Goal: Task Accomplishment & Management: Manage account settings

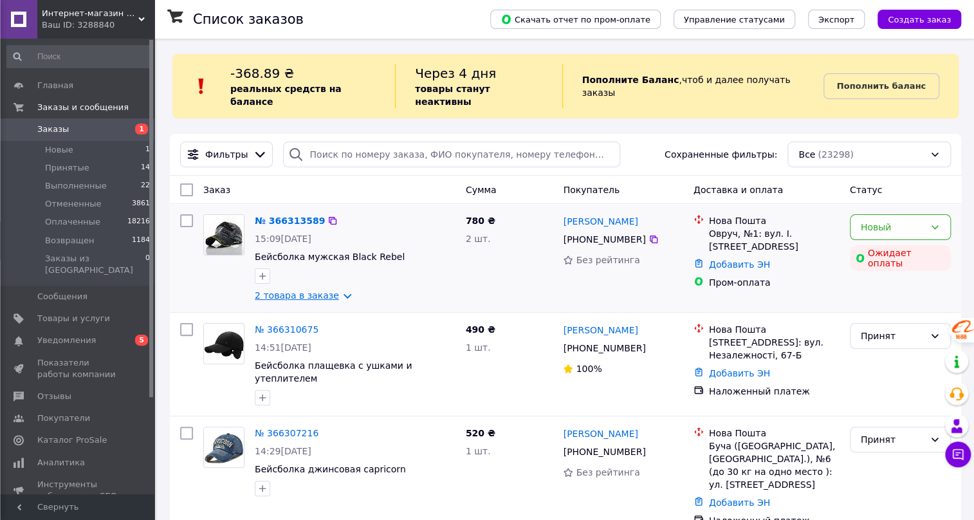
click at [294, 290] on link "2 товара в заказе" at bounding box center [297, 295] width 84 height 10
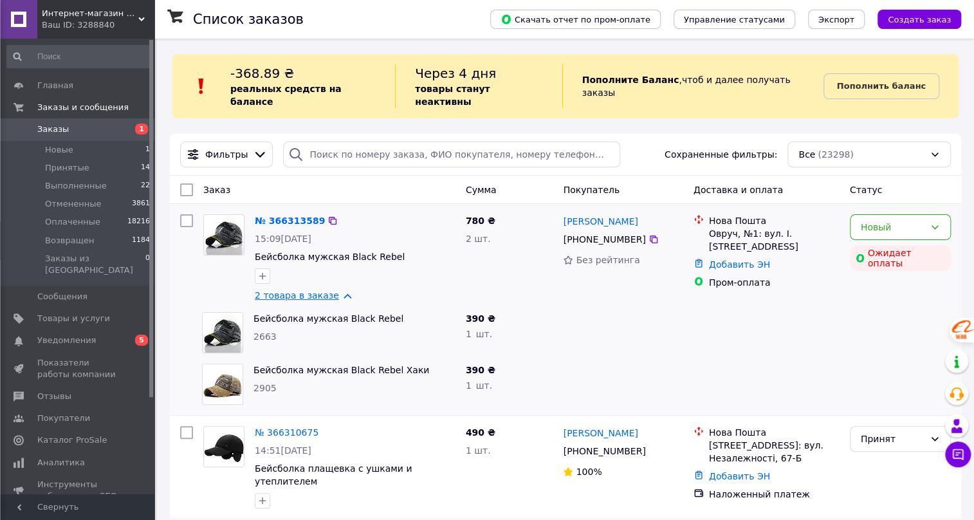
click at [294, 290] on link "2 товара в заказе" at bounding box center [297, 295] width 84 height 10
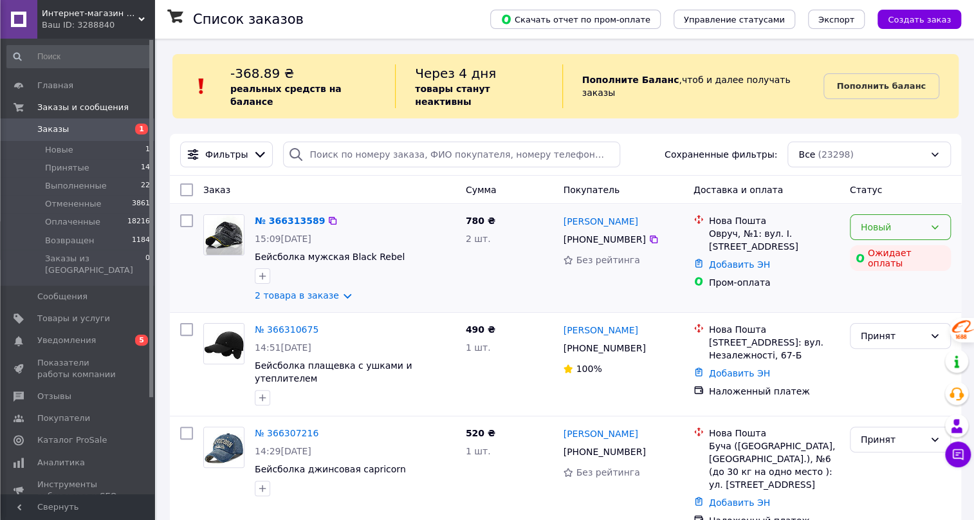
click at [933, 222] on icon at bounding box center [935, 227] width 10 height 10
click at [879, 240] on li "Принят" at bounding box center [900, 241] width 100 height 23
click at [47, 127] on span "Заказы" at bounding box center [53, 130] width 32 height 12
click at [57, 125] on span "Заказы" at bounding box center [53, 130] width 32 height 12
click at [335, 290] on link "2 товара в заказе" at bounding box center [297, 295] width 84 height 10
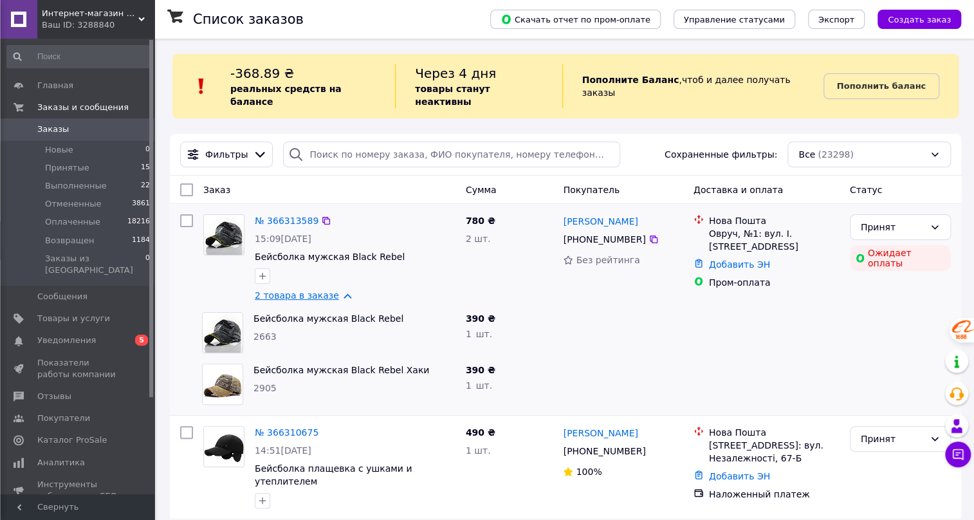
click at [335, 290] on link "2 товара в заказе" at bounding box center [297, 295] width 84 height 10
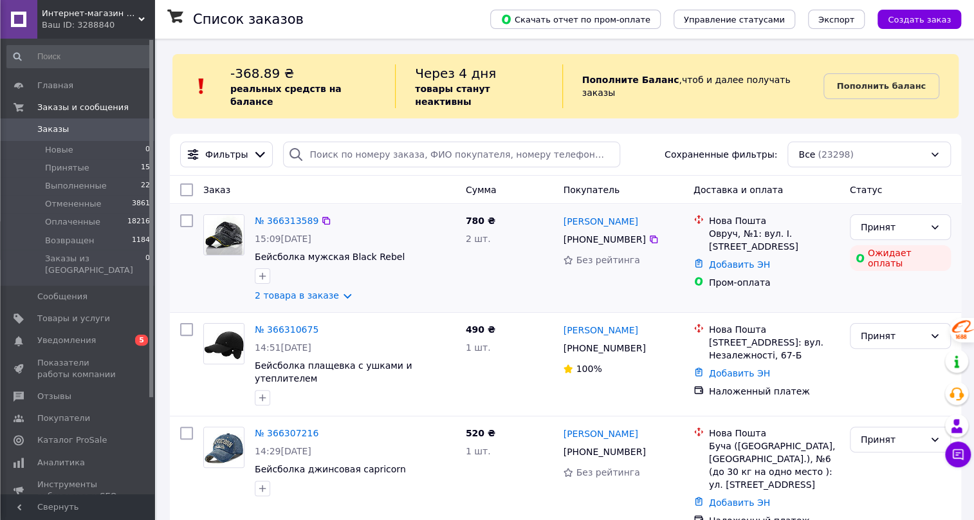
click at [220, 223] on img at bounding box center [224, 235] width 40 height 40
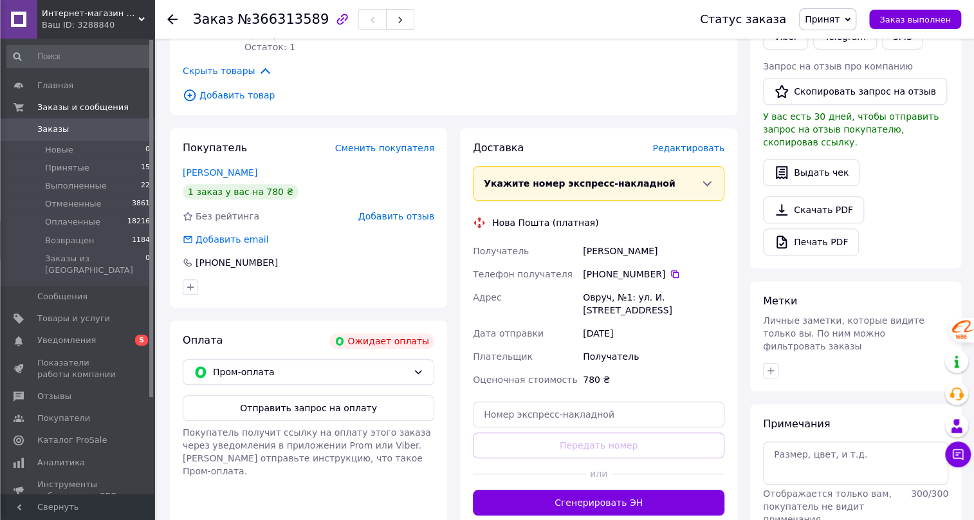
scroll to position [292, 0]
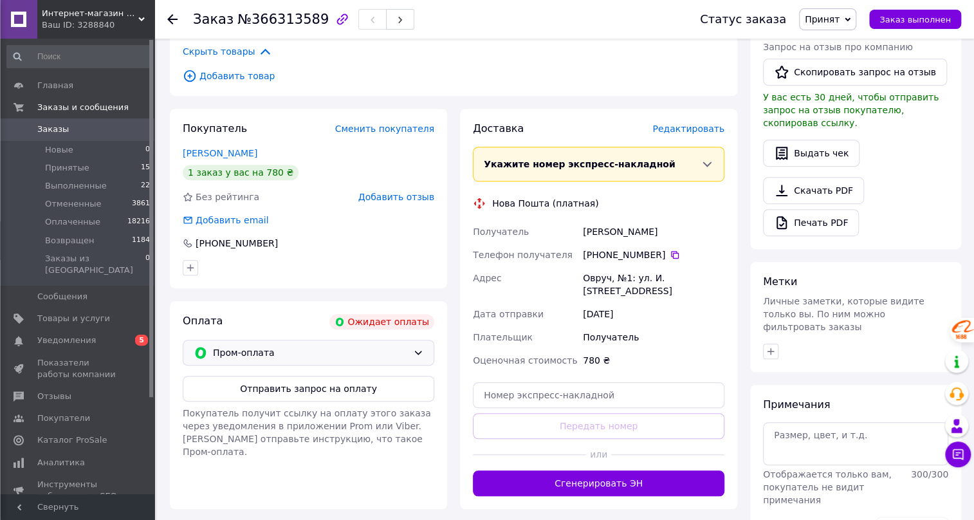
click at [416, 347] on icon at bounding box center [418, 352] width 10 height 10
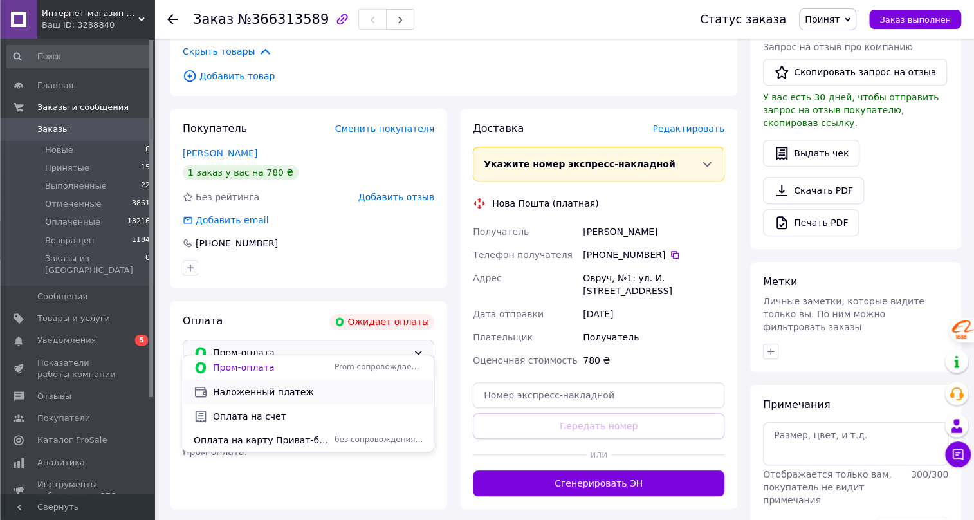
click at [289, 392] on span "Наложенный платеж" at bounding box center [318, 391] width 210 height 13
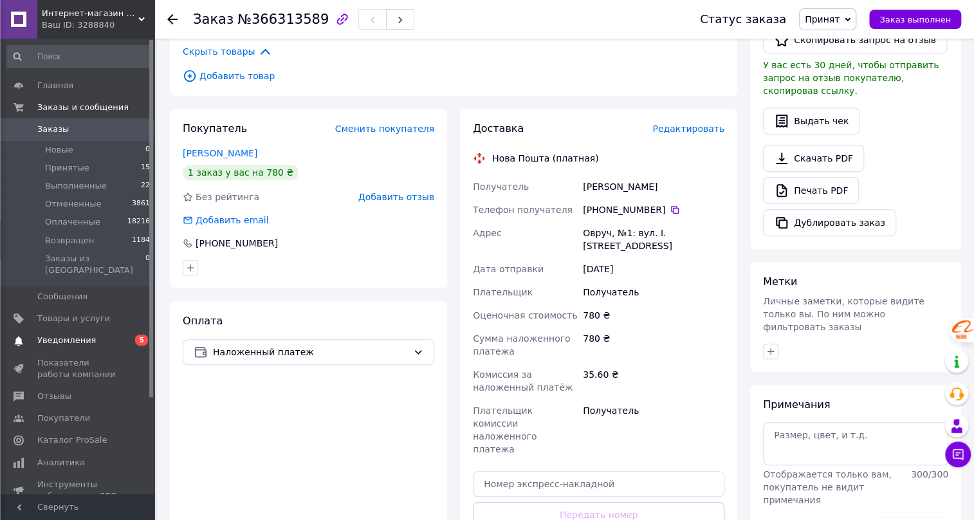
click at [71, 335] on span "Уведомления" at bounding box center [66, 341] width 59 height 12
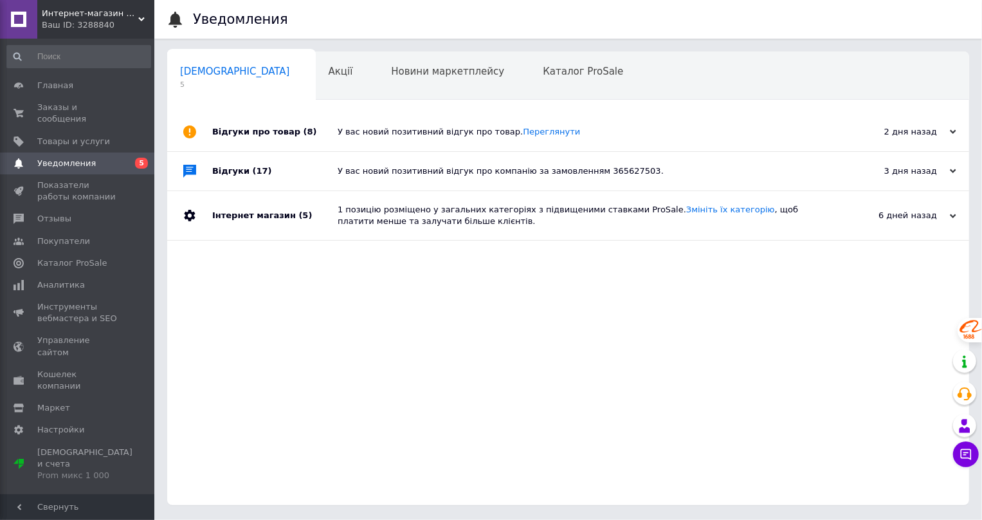
click at [219, 82] on span "5" at bounding box center [235, 85] width 110 height 10
click at [396, 215] on div "1 позицію розміщено у загальних категоріях з підвищеними ставками ProSale. Змін…" at bounding box center [583, 215] width 490 height 23
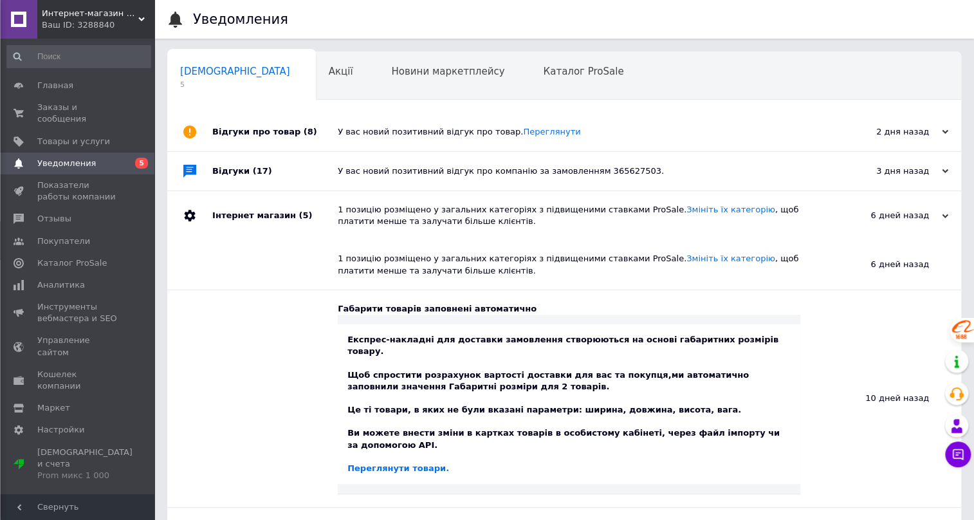
click at [396, 215] on div "1 позицію розміщено у загальних категоріях з підвищеними ставками ProSale. Змін…" at bounding box center [579, 215] width 482 height 23
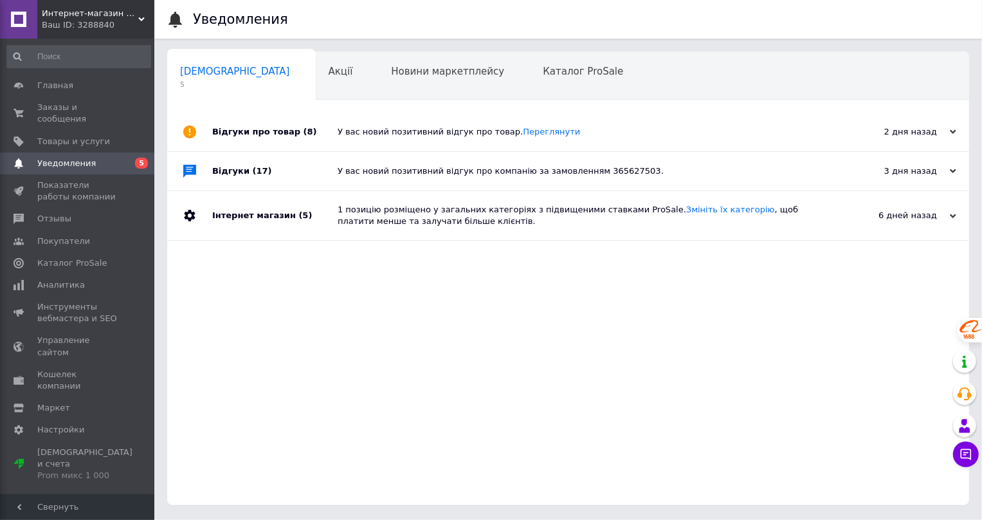
click at [435, 172] on div "У вас новий позитивний відгук про компанію за замовленням 365627503." at bounding box center [583, 171] width 490 height 12
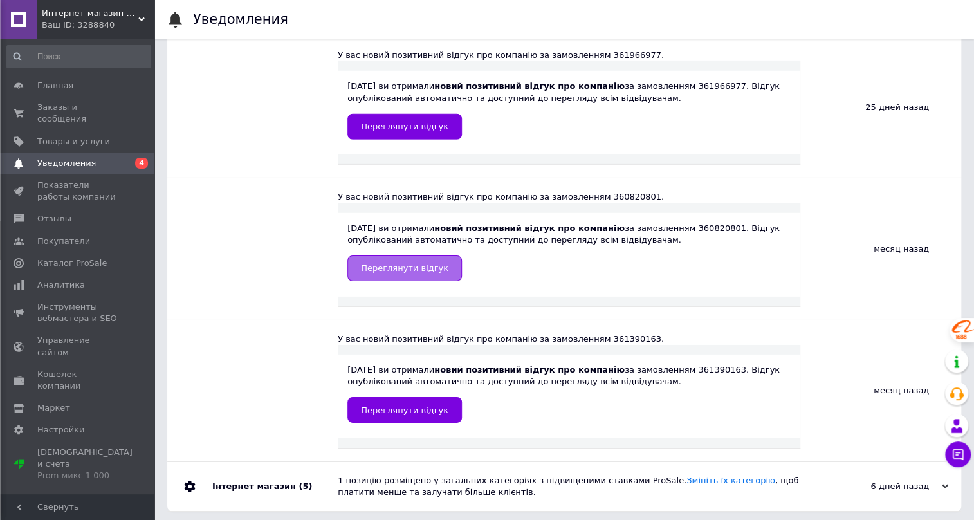
scroll to position [2100, 0]
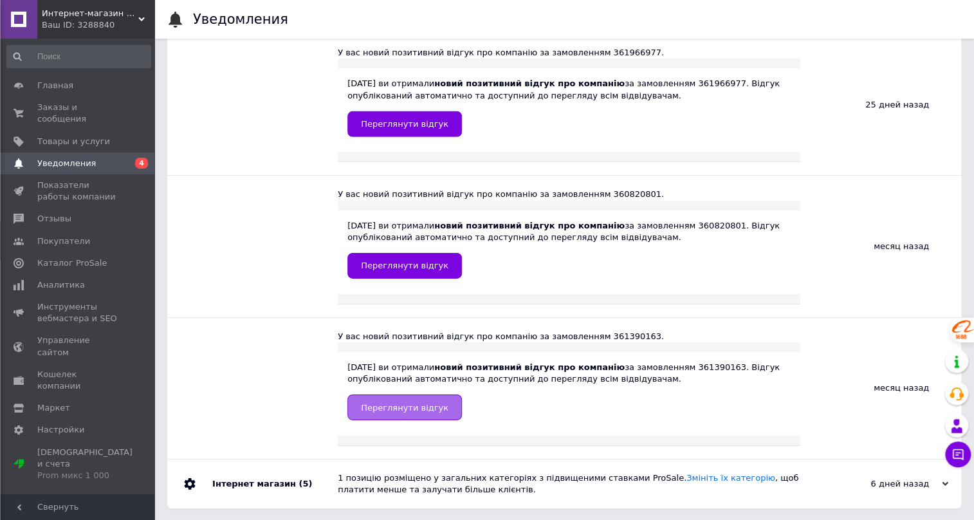
click at [407, 405] on span "Переглянути відгук" at bounding box center [404, 408] width 87 height 10
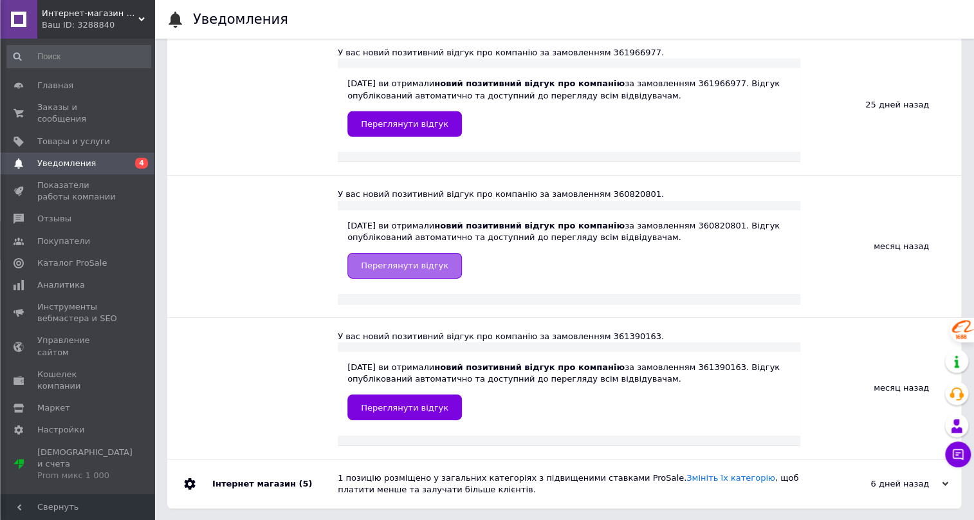
click at [380, 261] on span "Переглянути відгук" at bounding box center [404, 266] width 87 height 10
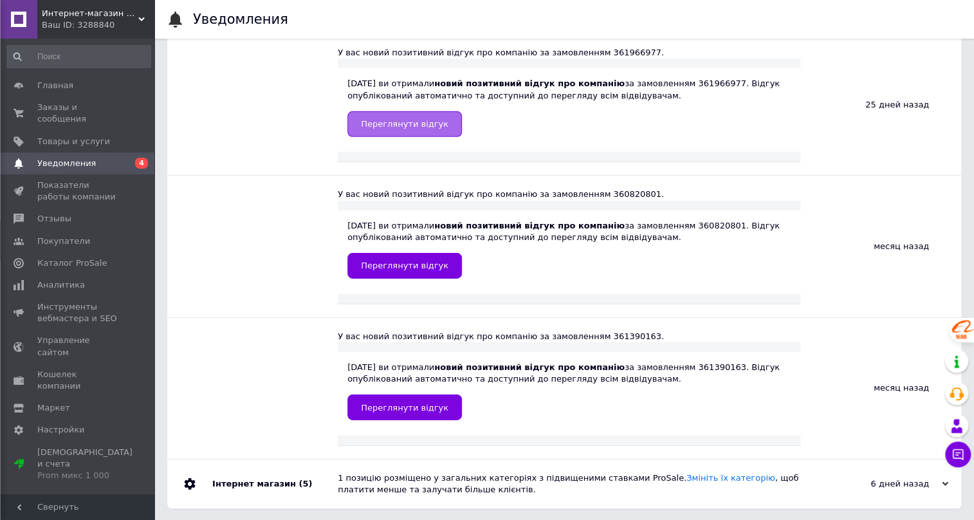
click at [408, 120] on span "Переглянути відгук" at bounding box center [404, 124] width 87 height 10
click at [50, 84] on span "Главная" at bounding box center [55, 86] width 36 height 12
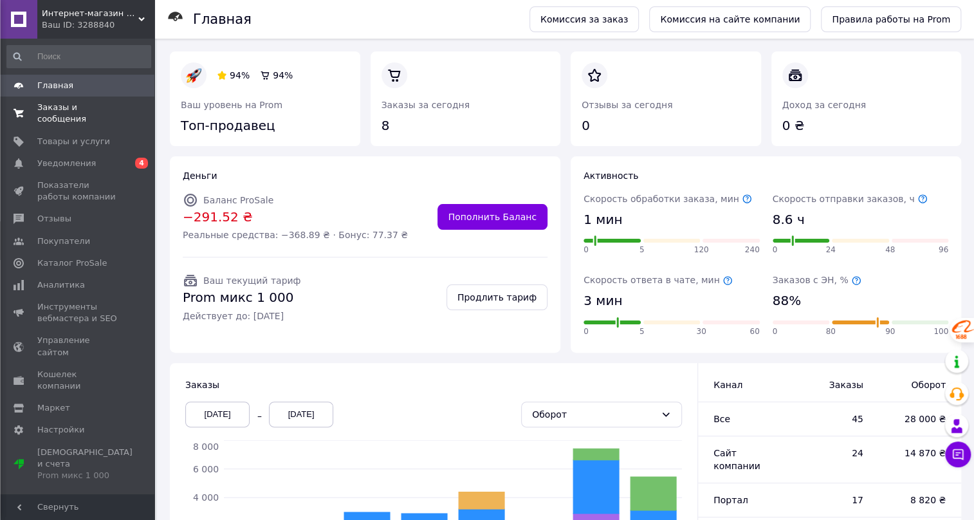
click at [52, 103] on span "Заказы и сообщения" at bounding box center [78, 113] width 82 height 23
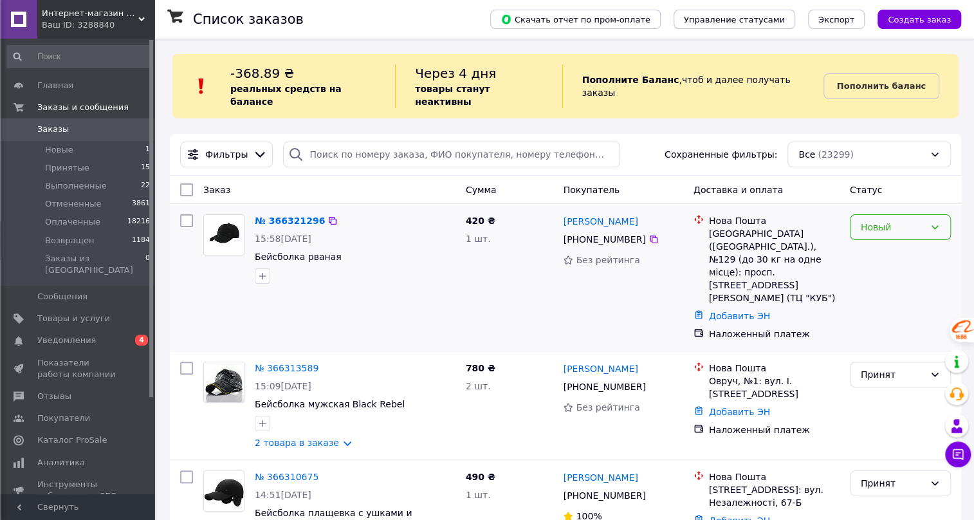
click at [931, 222] on icon at bounding box center [935, 227] width 10 height 10
click at [876, 241] on li "Принят" at bounding box center [900, 241] width 100 height 23
click at [68, 313] on span "Товары и услуги" at bounding box center [73, 319] width 73 height 12
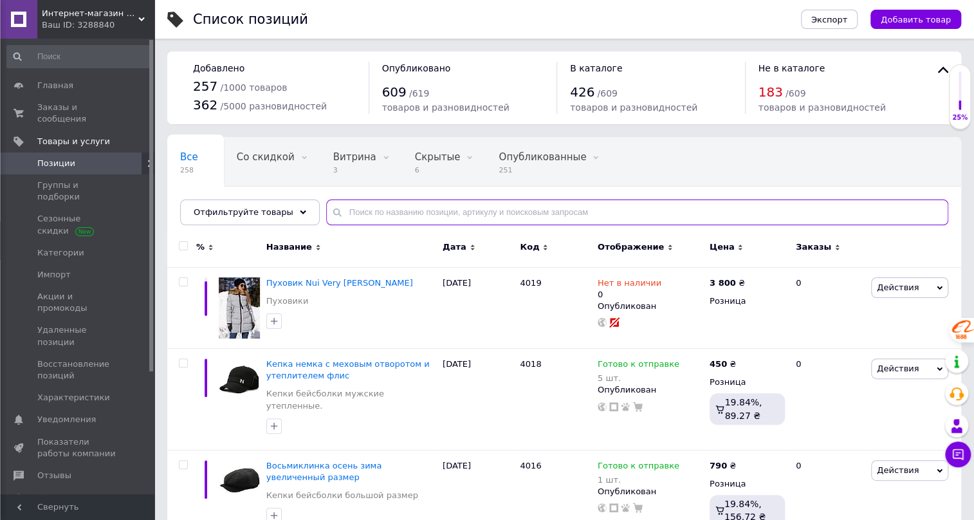
click at [362, 212] on input "text" at bounding box center [637, 212] width 622 height 26
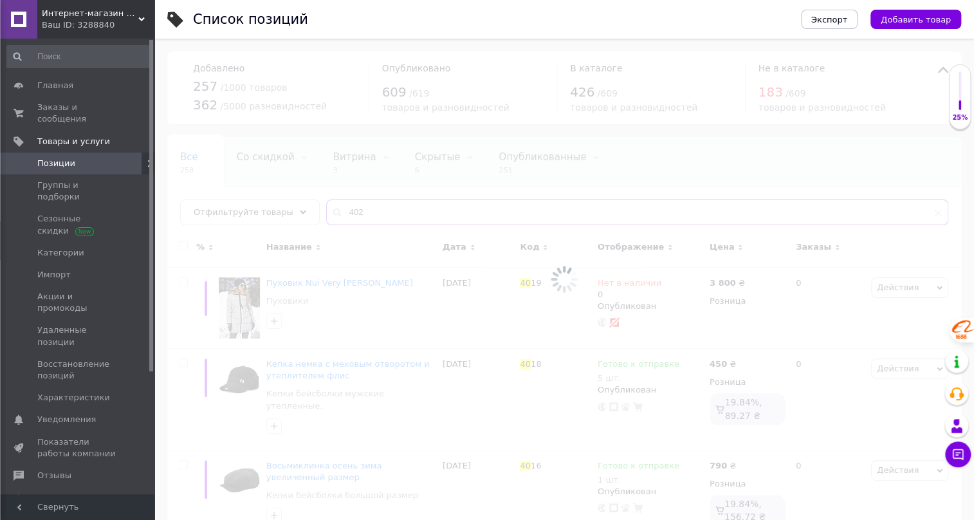
type input "4021"
